Goal: Navigation & Orientation: Understand site structure

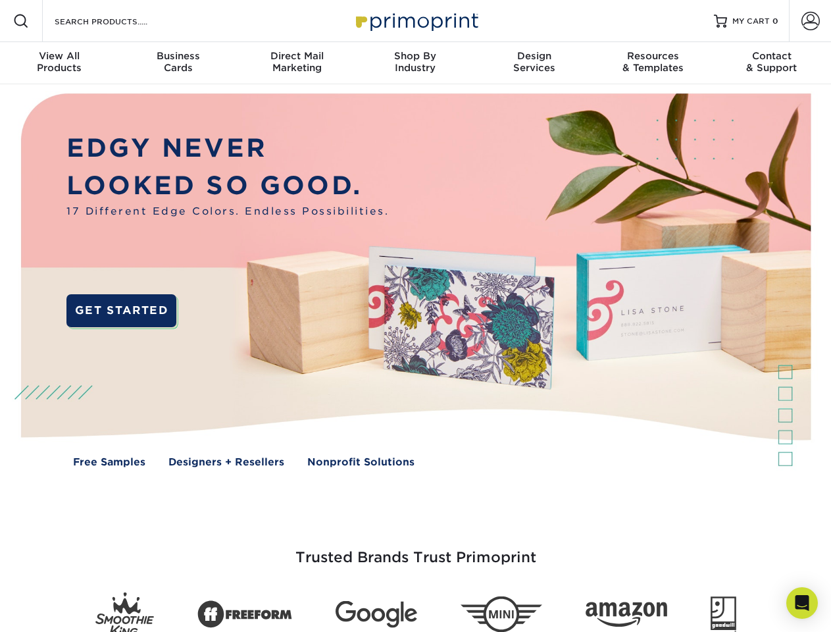
click at [415, 316] on img at bounding box center [415, 289] width 823 height 411
click at [21, 21] on span at bounding box center [21, 21] width 16 height 16
click at [810, 21] on span at bounding box center [811, 21] width 18 height 18
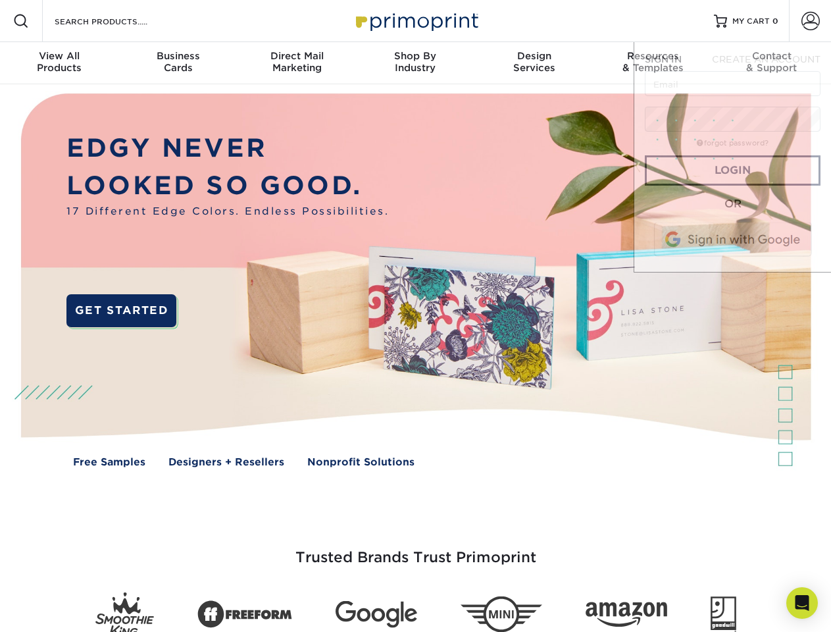
click at [59, 63] on div "View All Products" at bounding box center [59, 62] width 118 height 24
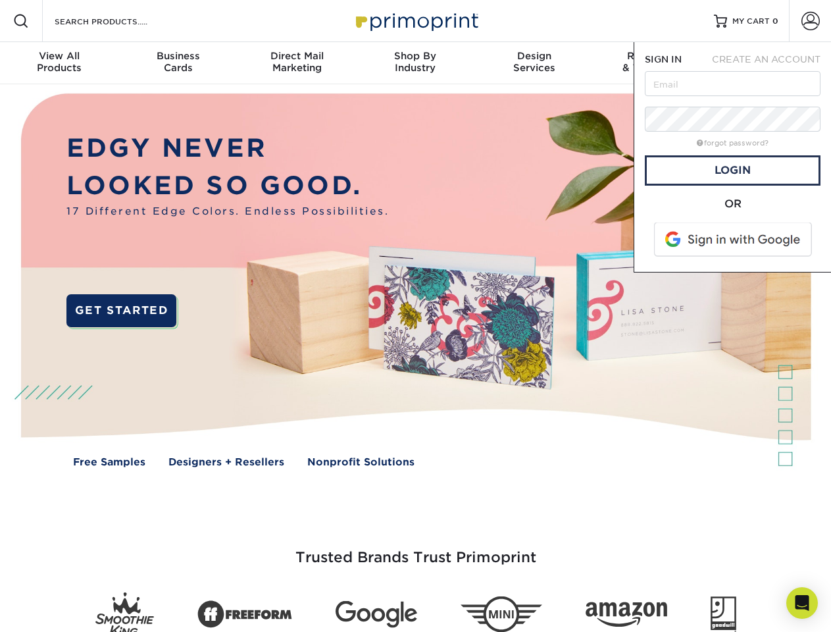
click at [178, 63] on div "Business Cards" at bounding box center [177, 62] width 118 height 24
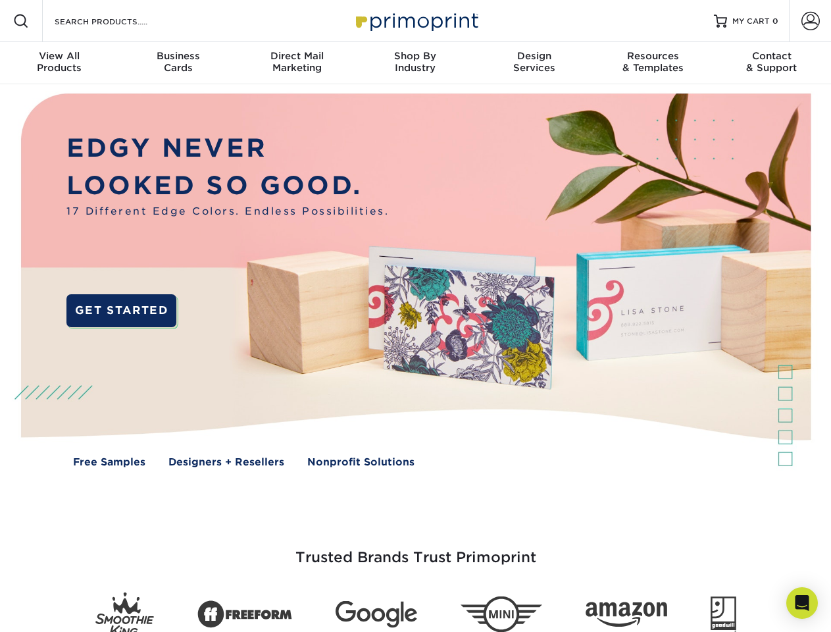
click at [297, 63] on div "Direct Mail Marketing" at bounding box center [297, 62] width 118 height 24
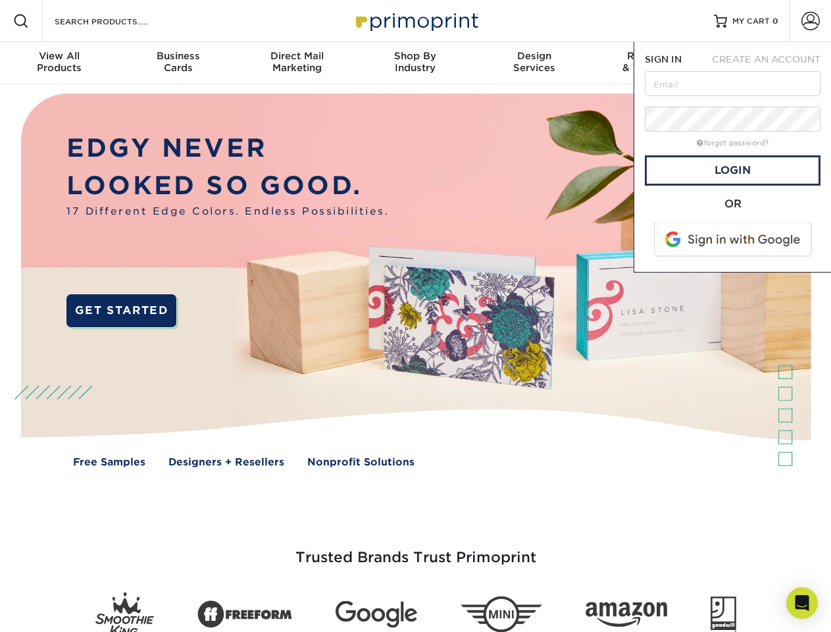
click at [415, 63] on div "Shop By Industry" at bounding box center [415, 62] width 118 height 24
click at [534, 63] on div "Design Services" at bounding box center [534, 62] width 118 height 24
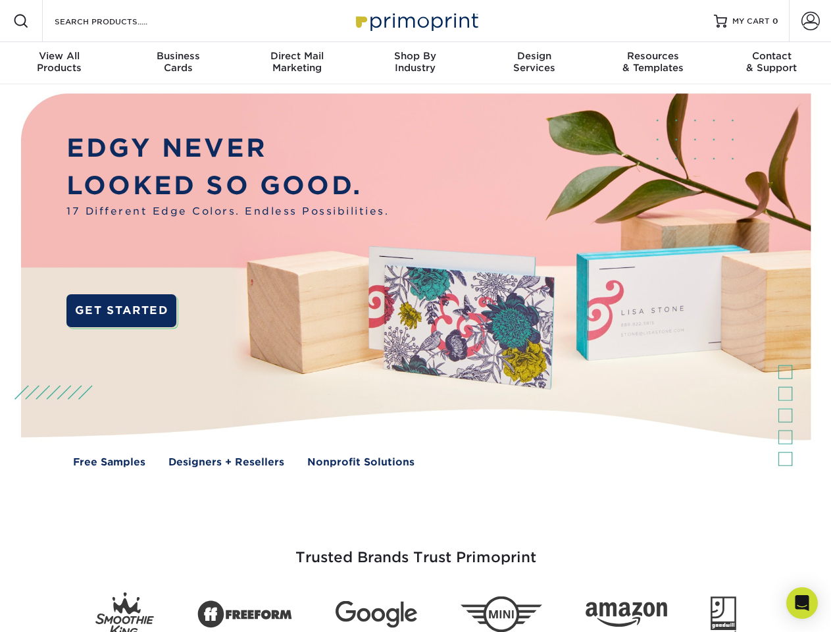
click at [653, 63] on span "SIGN IN" at bounding box center [663, 59] width 37 height 11
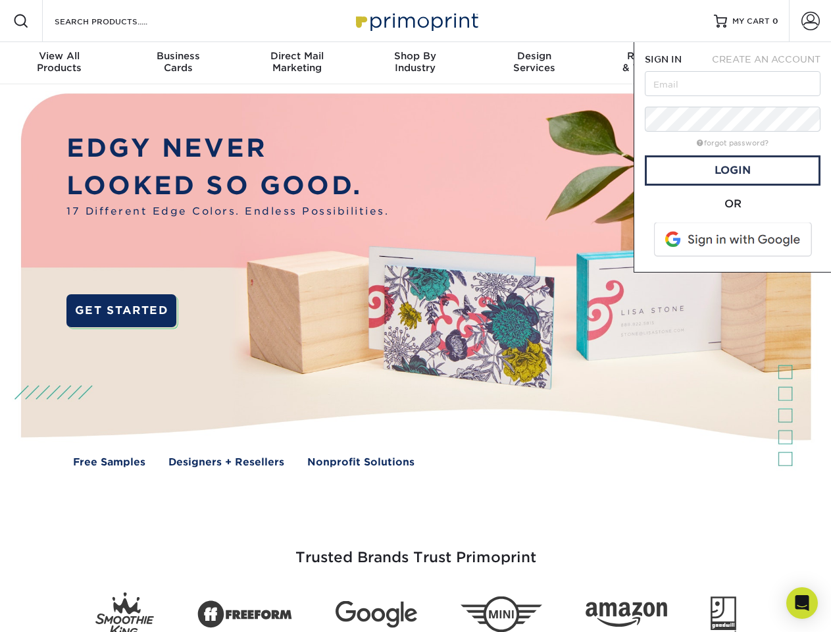
click at [772, 63] on div "Contact & Support" at bounding box center [772, 62] width 118 height 24
